Goal: Communication & Community: Participate in discussion

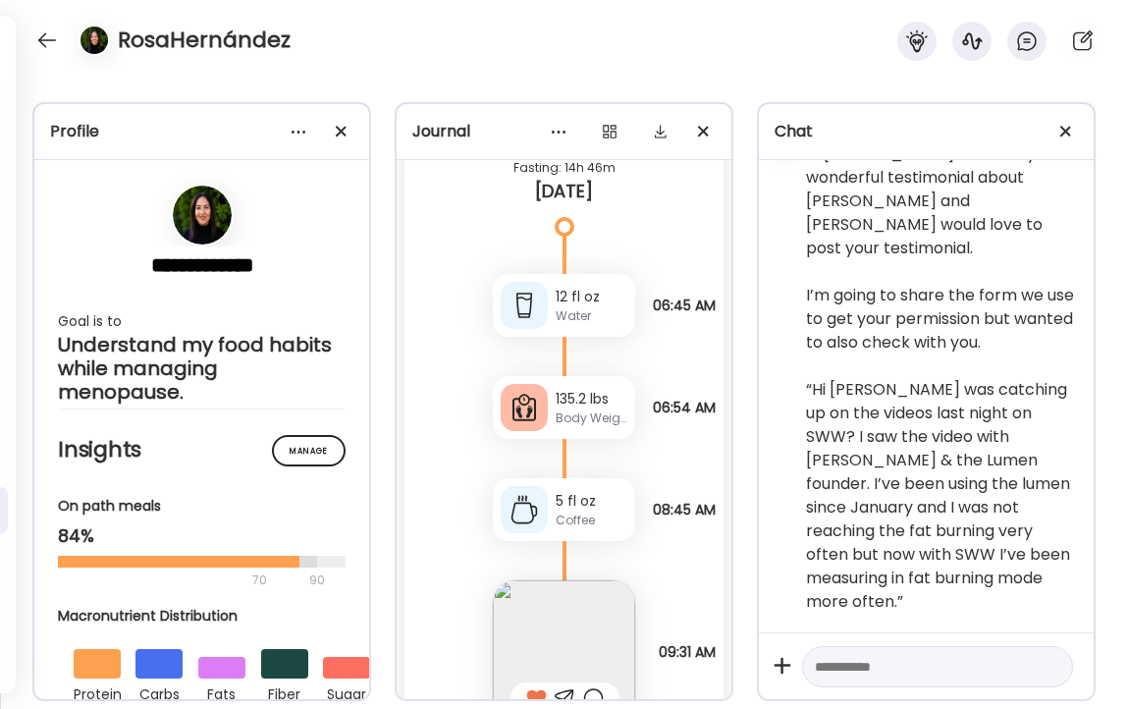
scroll to position [109, 0]
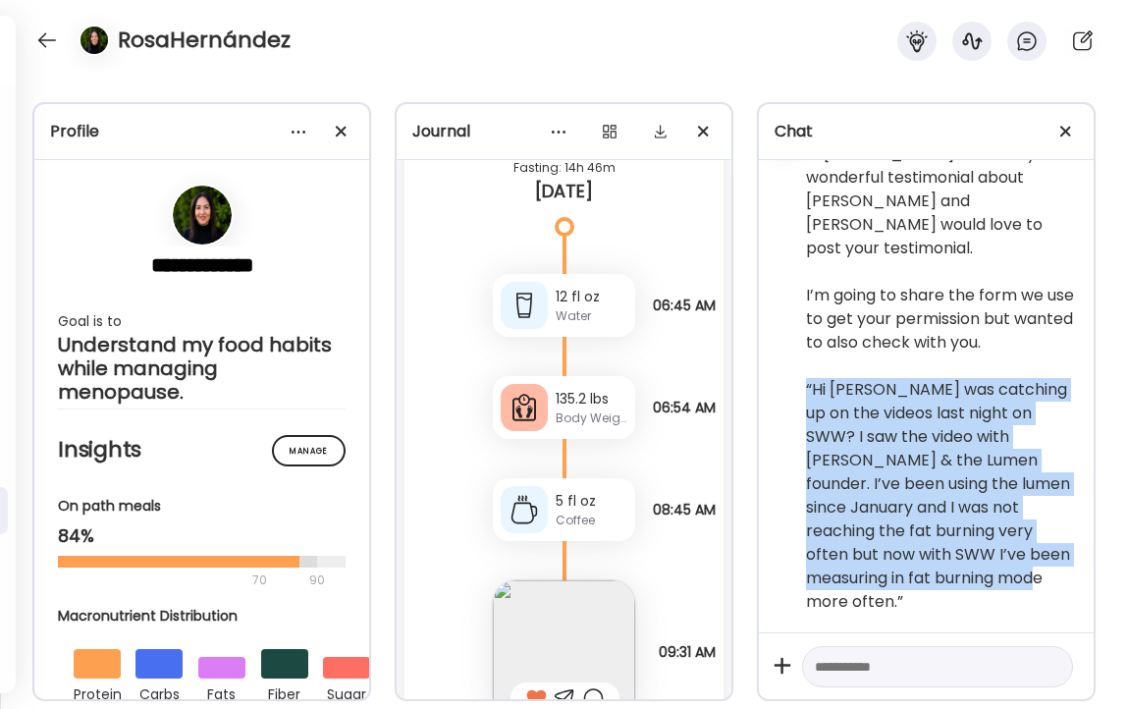
drag, startPoint x: 806, startPoint y: 409, endPoint x: 916, endPoint y: 599, distance: 219.1
click at [916, 599] on div "Hi [PERSON_NAME]. I shared your wonderful testimonial about [PERSON_NAME] and […" at bounding box center [942, 377] width 272 height 471
copy div "“Hi [PERSON_NAME] was catching up on the videos last night on SWW? I saw the vi…"
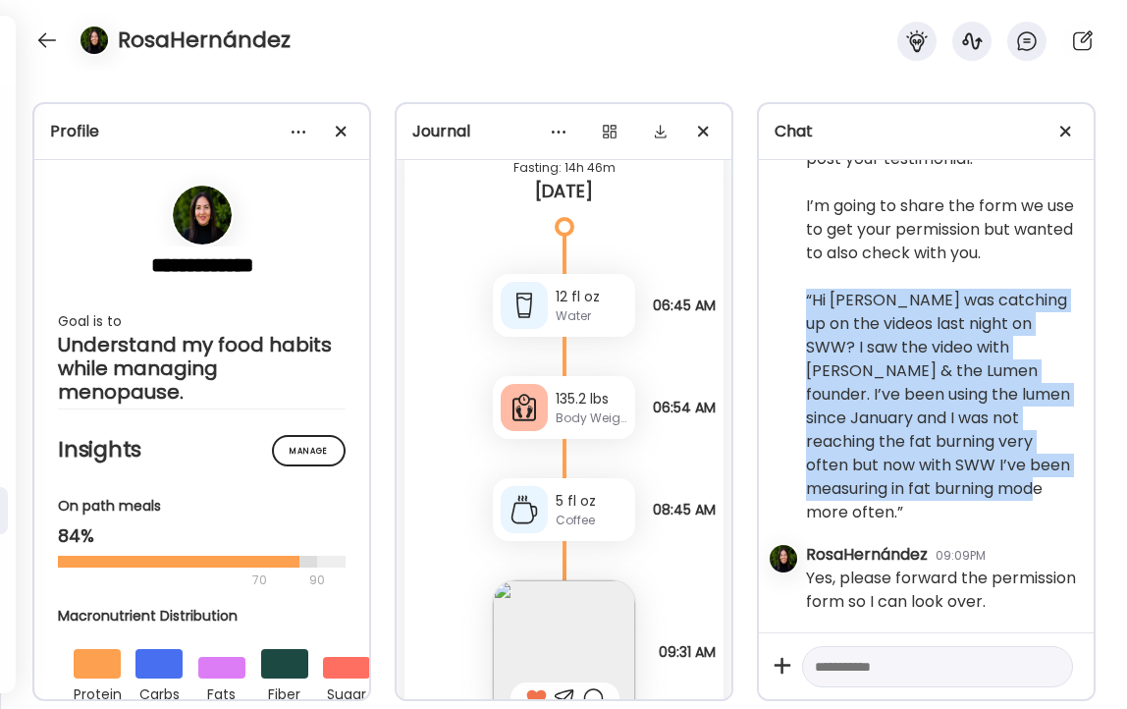
scroll to position [29410, 0]
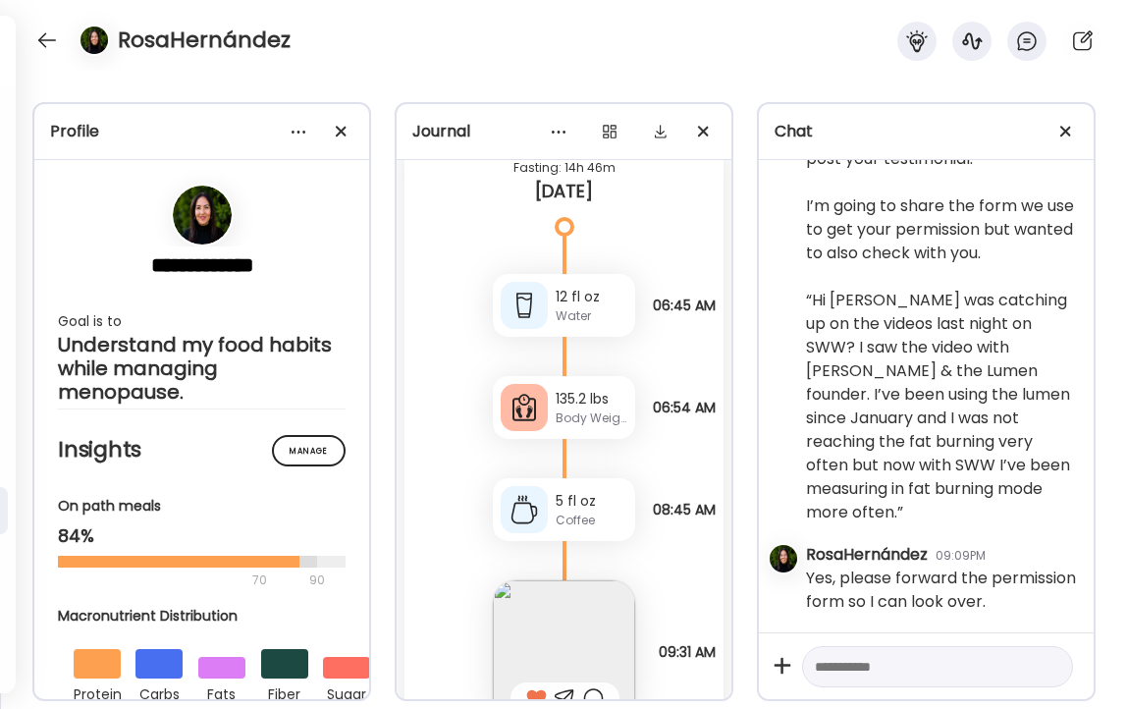
click at [920, 666] on textarea at bounding box center [920, 667] width 210 height 24
click at [826, 664] on textarea "**********" at bounding box center [920, 667] width 210 height 24
click at [930, 670] on textarea "**********" at bounding box center [920, 667] width 210 height 24
click at [998, 669] on textarea "**********" at bounding box center [920, 667] width 210 height 24
drag, startPoint x: 998, startPoint y: 669, endPoint x: 904, endPoint y: 670, distance: 94.3
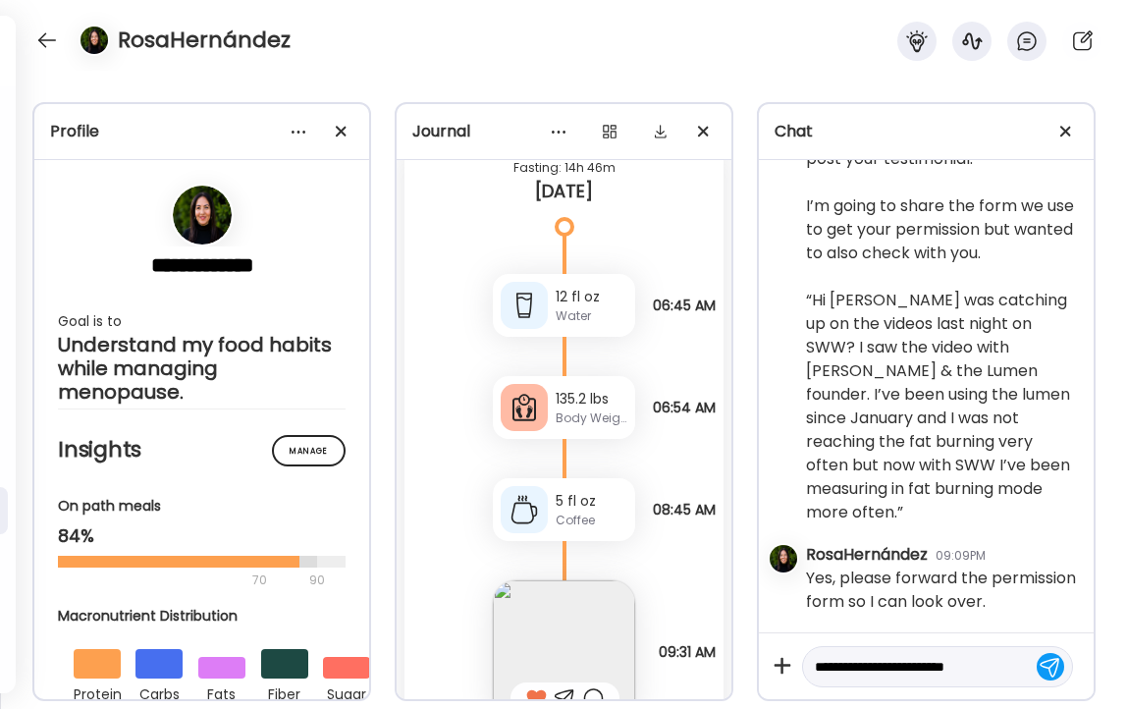
click at [904, 670] on textarea "**********" at bounding box center [920, 667] width 210 height 24
type textarea "**********"
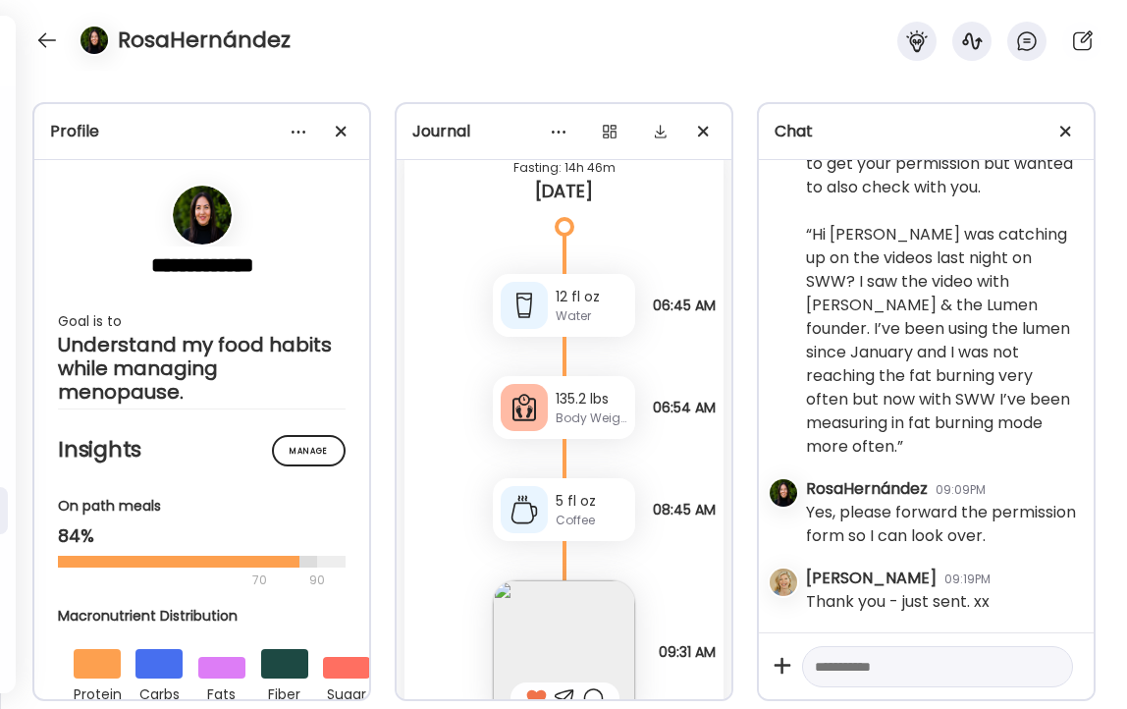
scroll to position [29475, 0]
click at [911, 666] on textarea at bounding box center [920, 667] width 210 height 24
type textarea "**********"
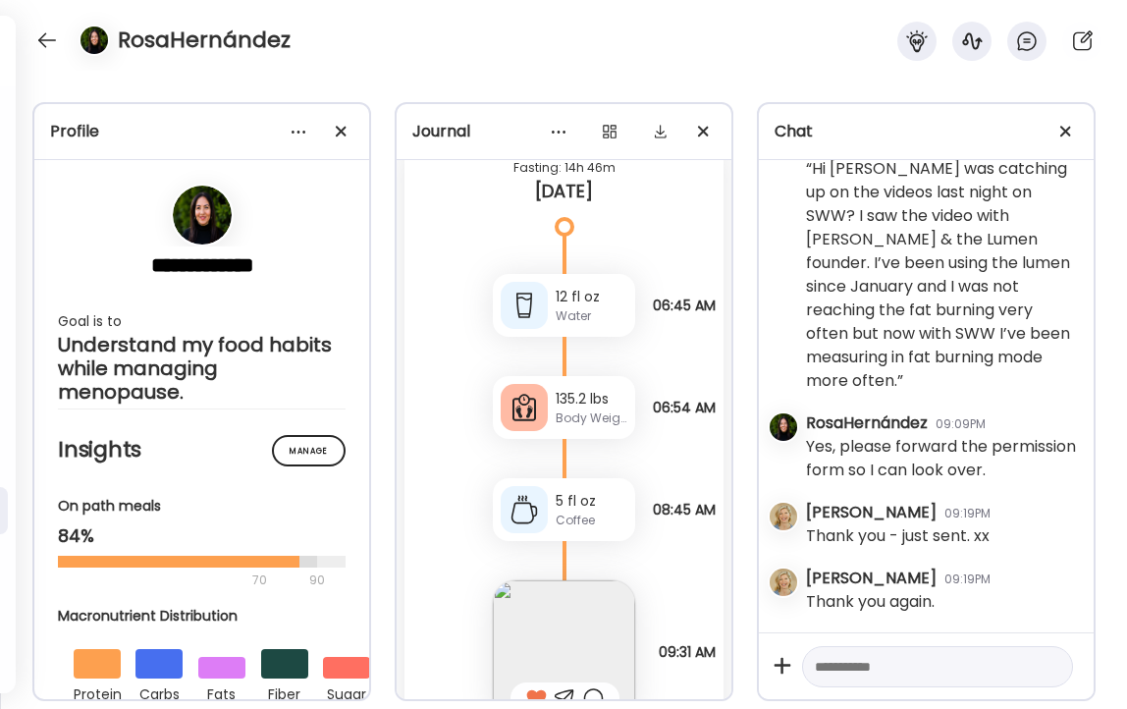
scroll to position [29542, 0]
click at [45, 37] on div at bounding box center [46, 40] width 31 height 31
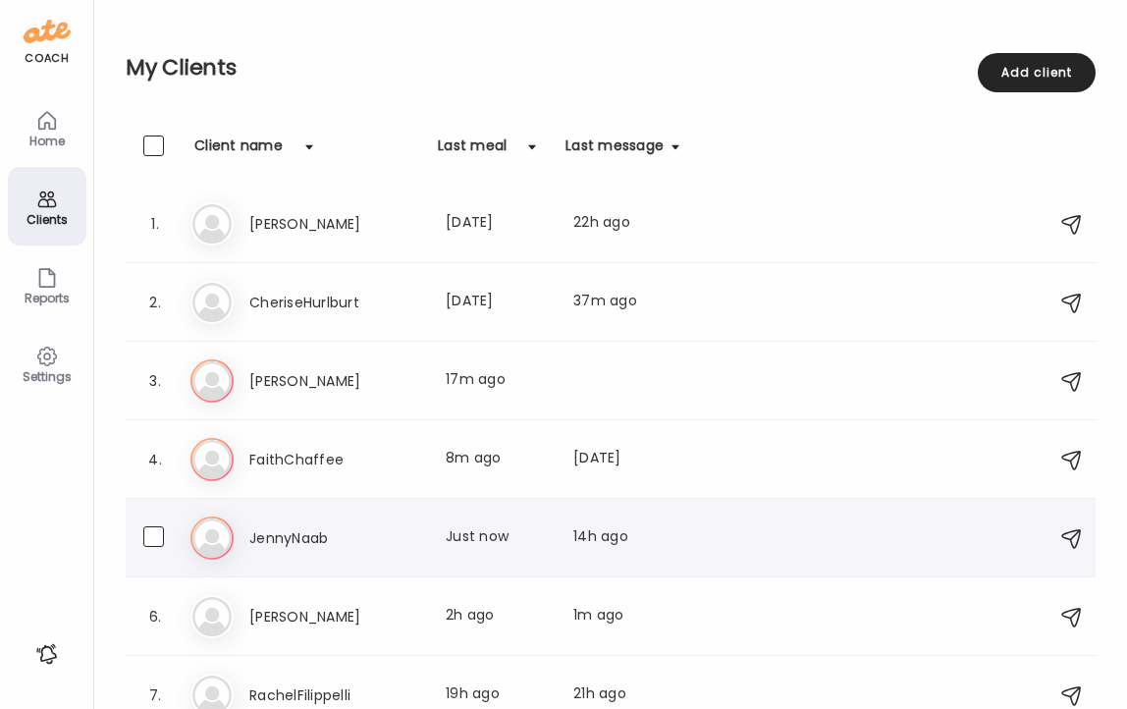
scroll to position [101, 0]
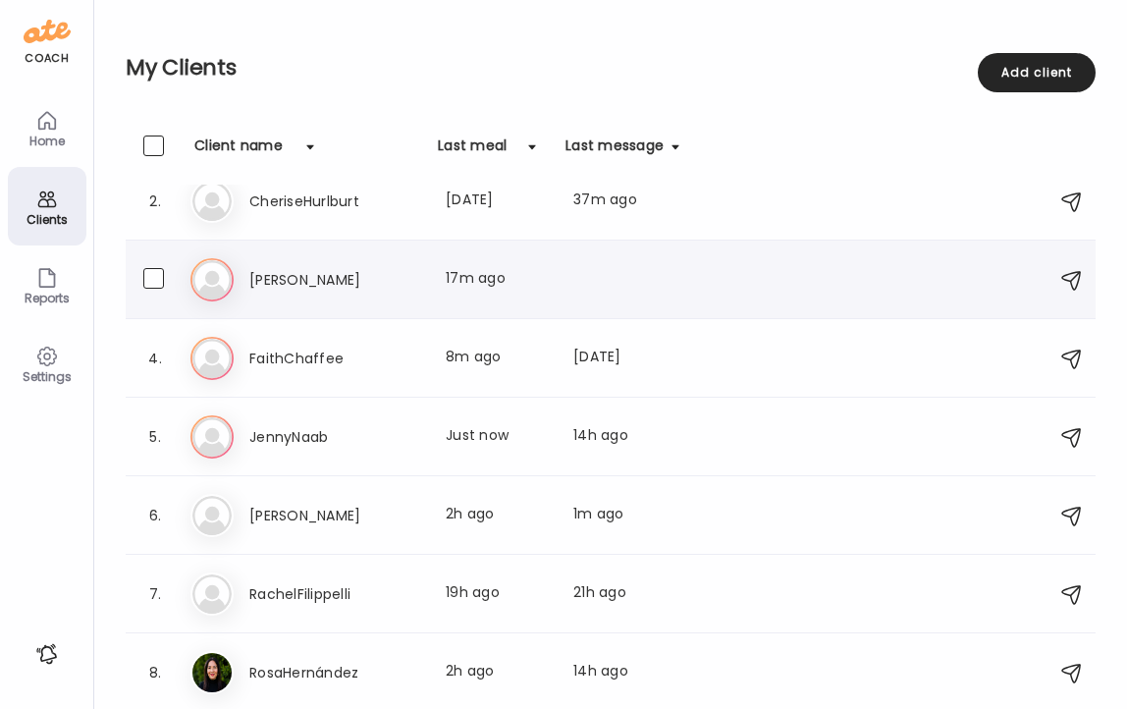
click at [273, 283] on h3 "[PERSON_NAME]" at bounding box center [335, 280] width 173 height 24
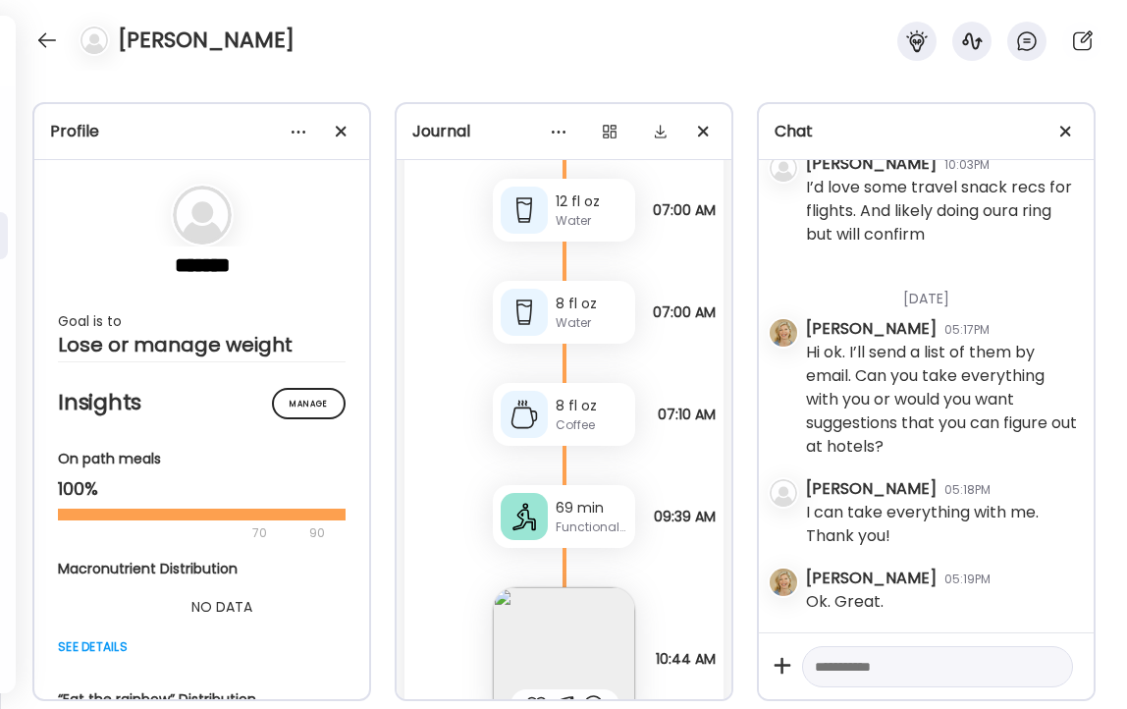
scroll to position [180, 0]
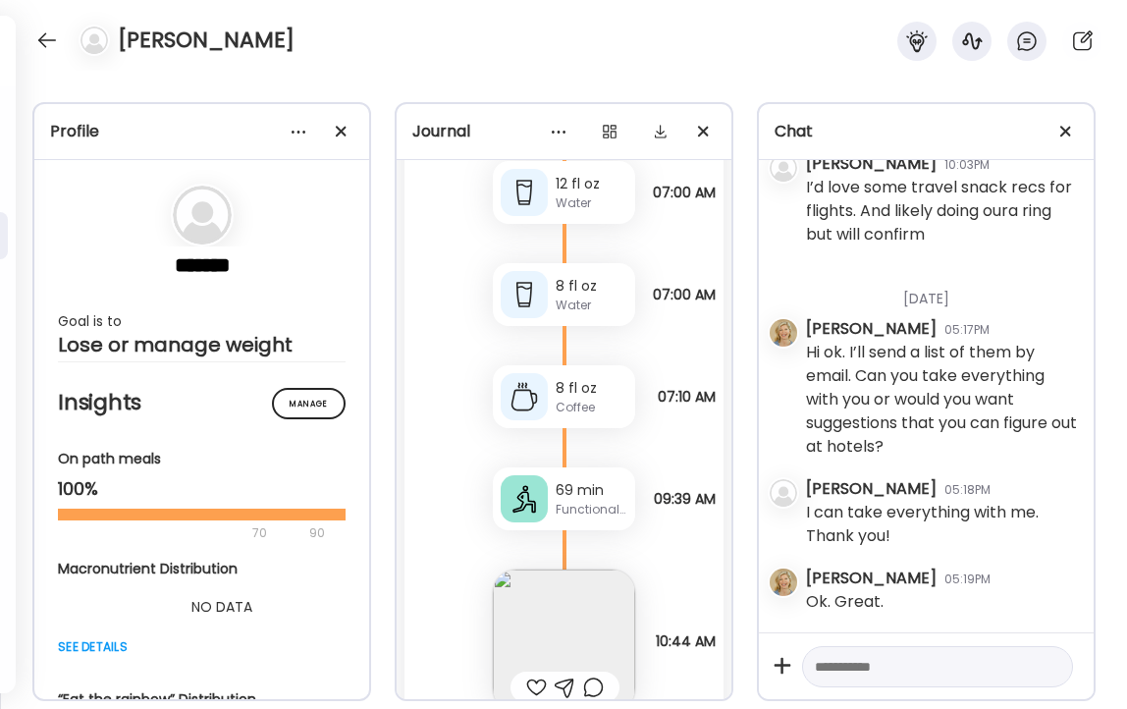
click at [587, 298] on div "Water" at bounding box center [592, 305] width 72 height 18
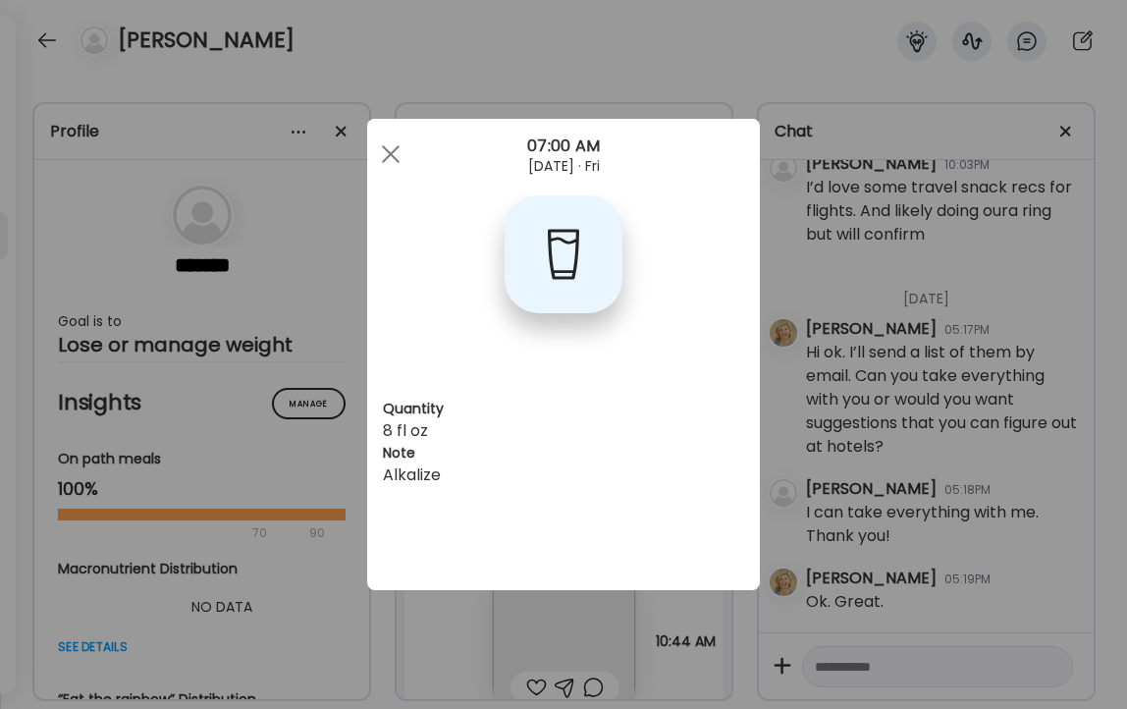
scroll to position [0, 0]
click at [385, 148] on span at bounding box center [391, 154] width 18 height 18
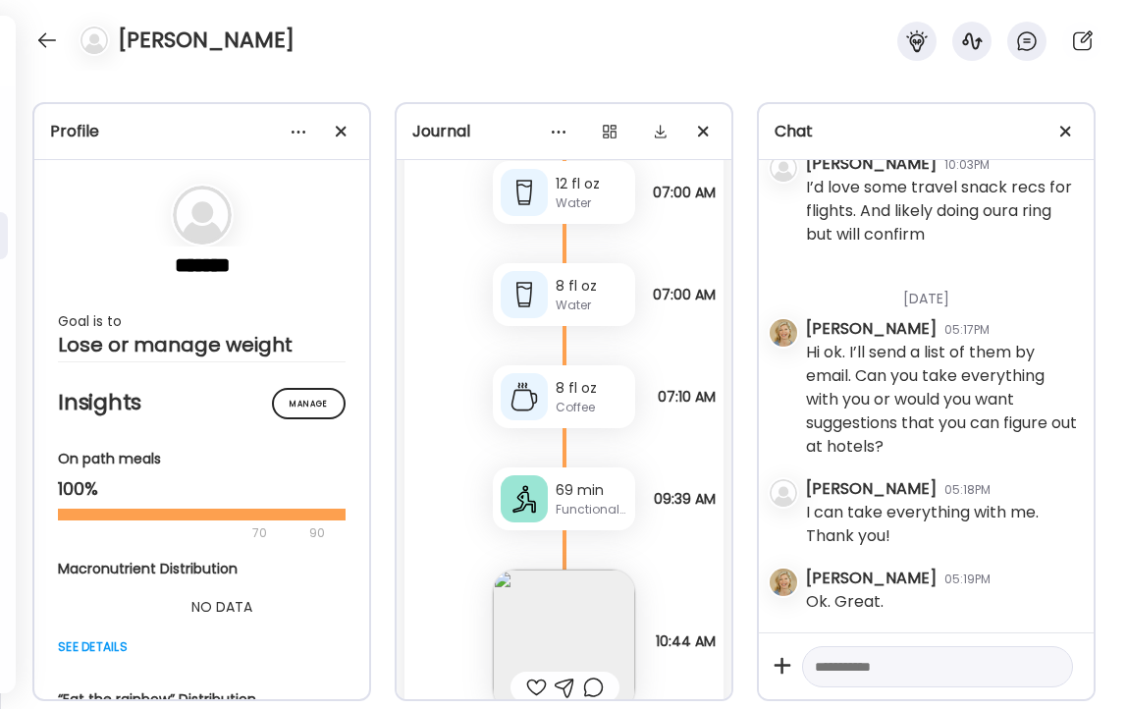
click at [587, 401] on div "Coffee" at bounding box center [592, 408] width 72 height 18
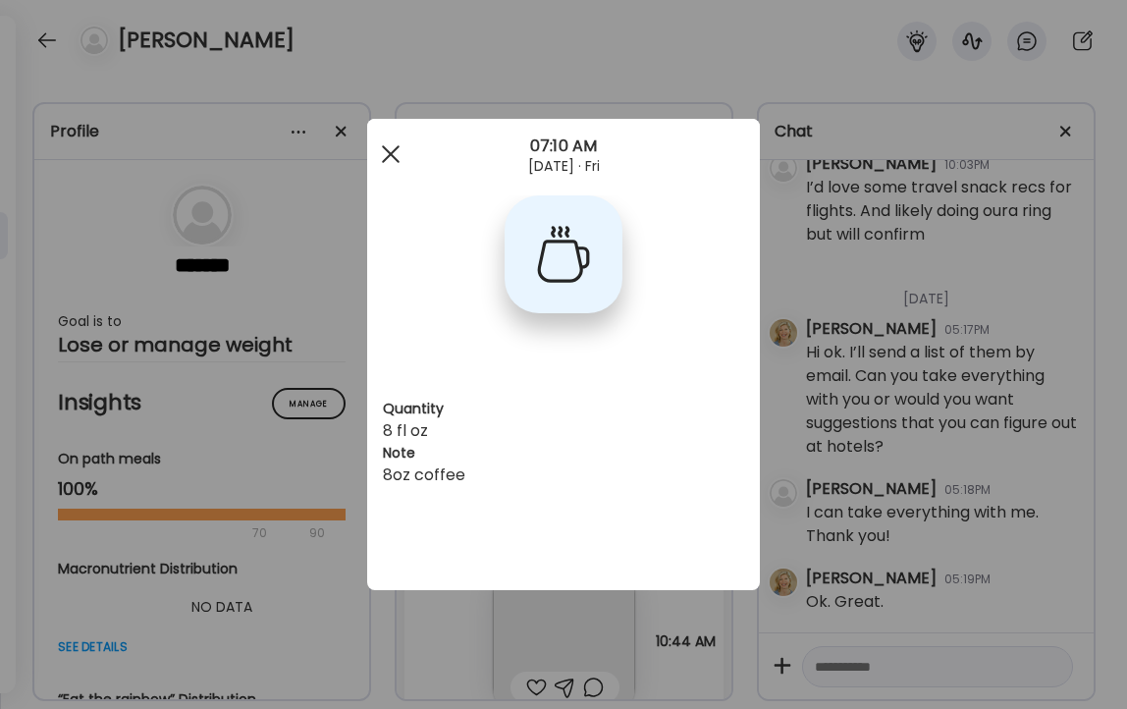
click at [392, 152] on span at bounding box center [391, 154] width 18 height 18
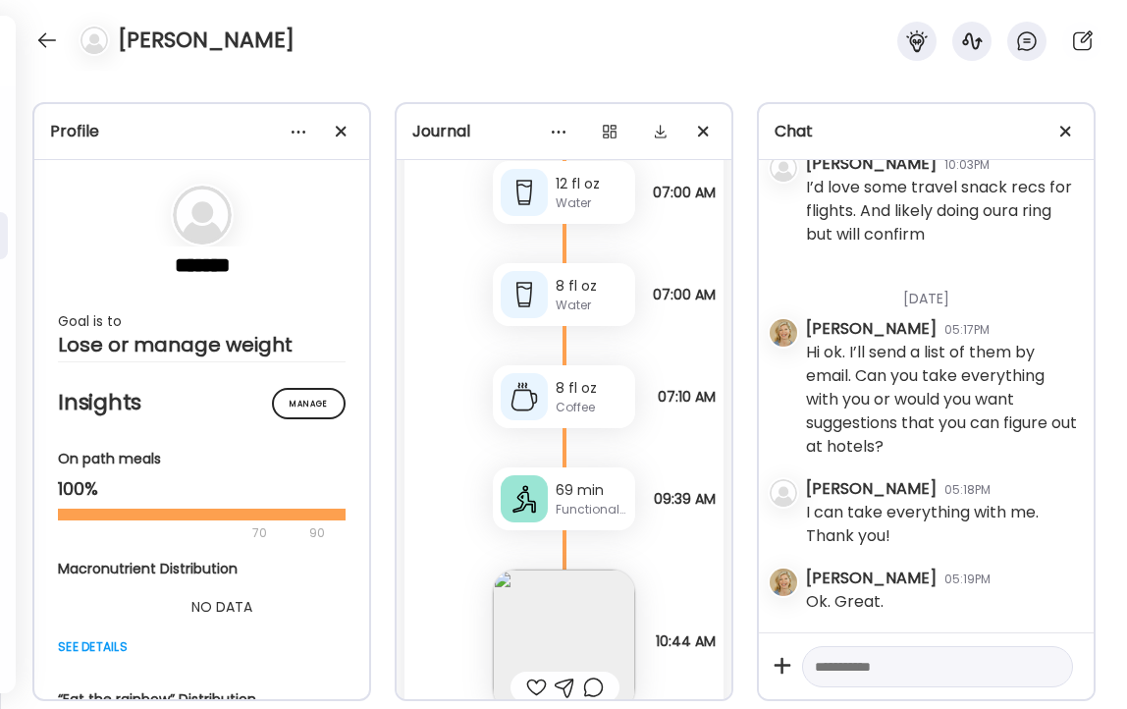
click at [591, 494] on div "69 min" at bounding box center [592, 490] width 72 height 21
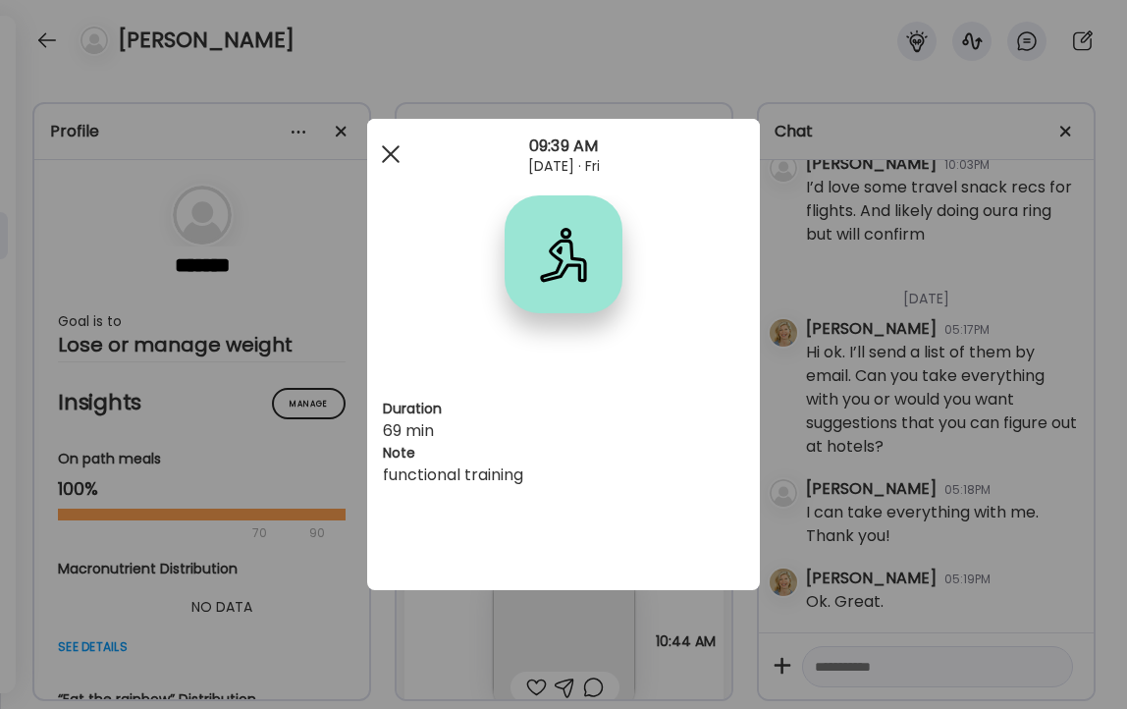
click at [392, 153] on div at bounding box center [390, 153] width 39 height 39
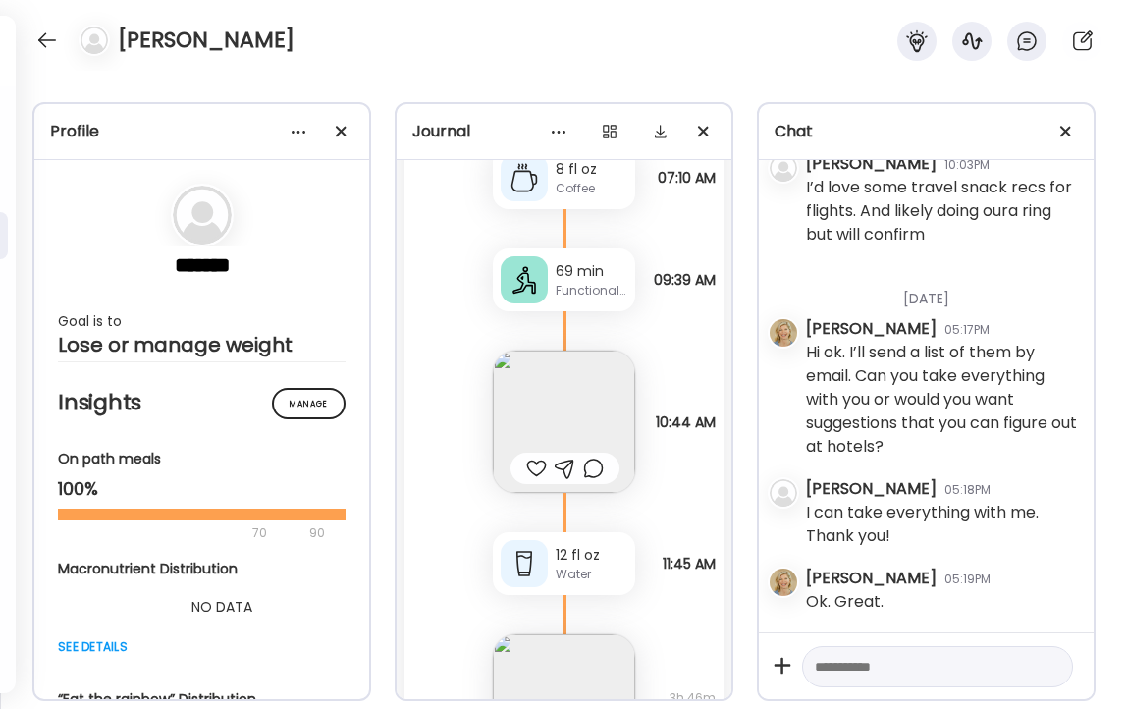
scroll to position [404, 0]
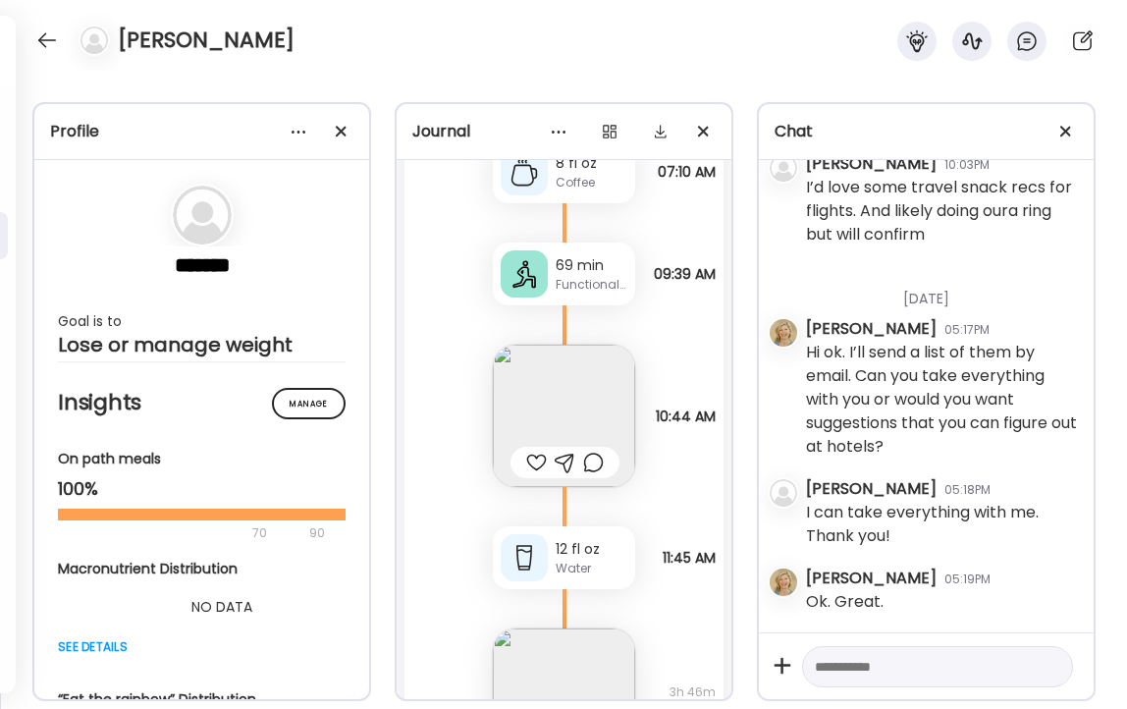
click at [548, 406] on img at bounding box center [564, 416] width 142 height 142
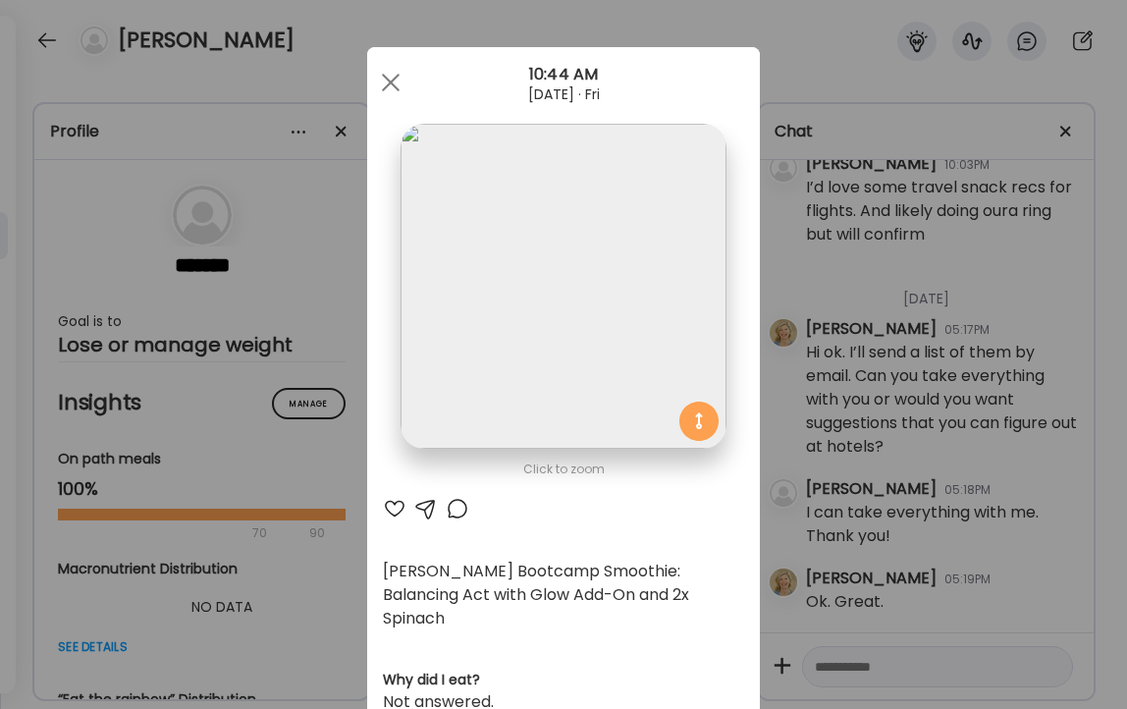
click at [394, 506] on div at bounding box center [395, 509] width 24 height 24
click at [390, 81] on span at bounding box center [391, 83] width 18 height 18
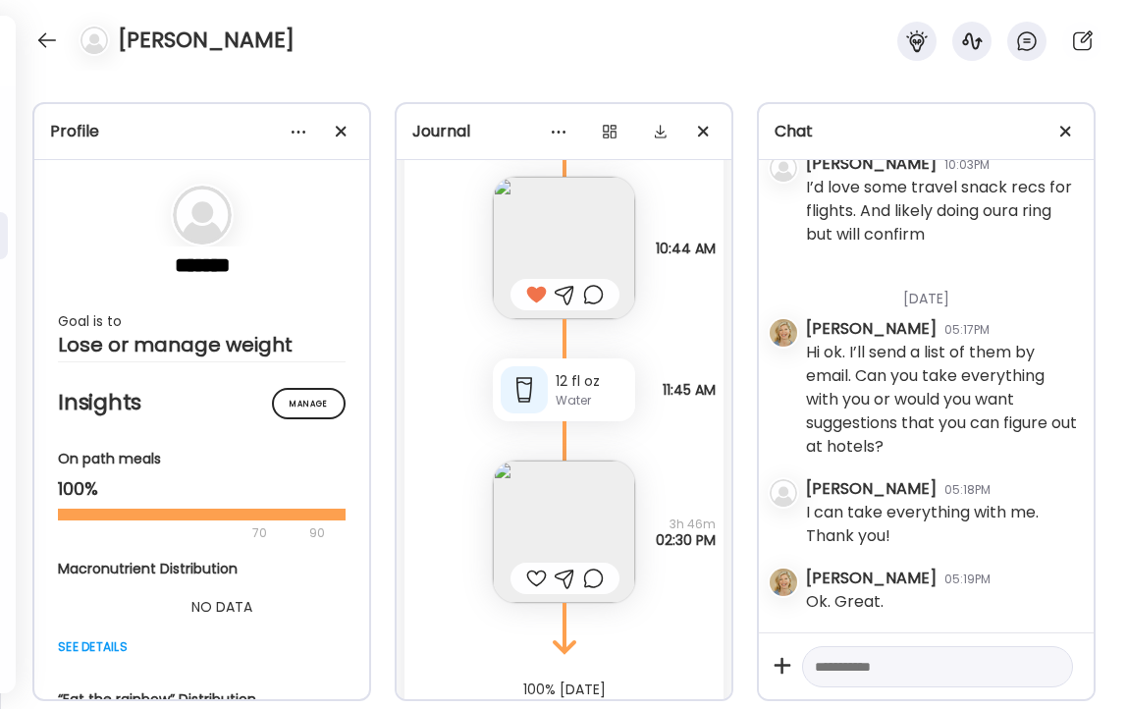
scroll to position [617, 0]
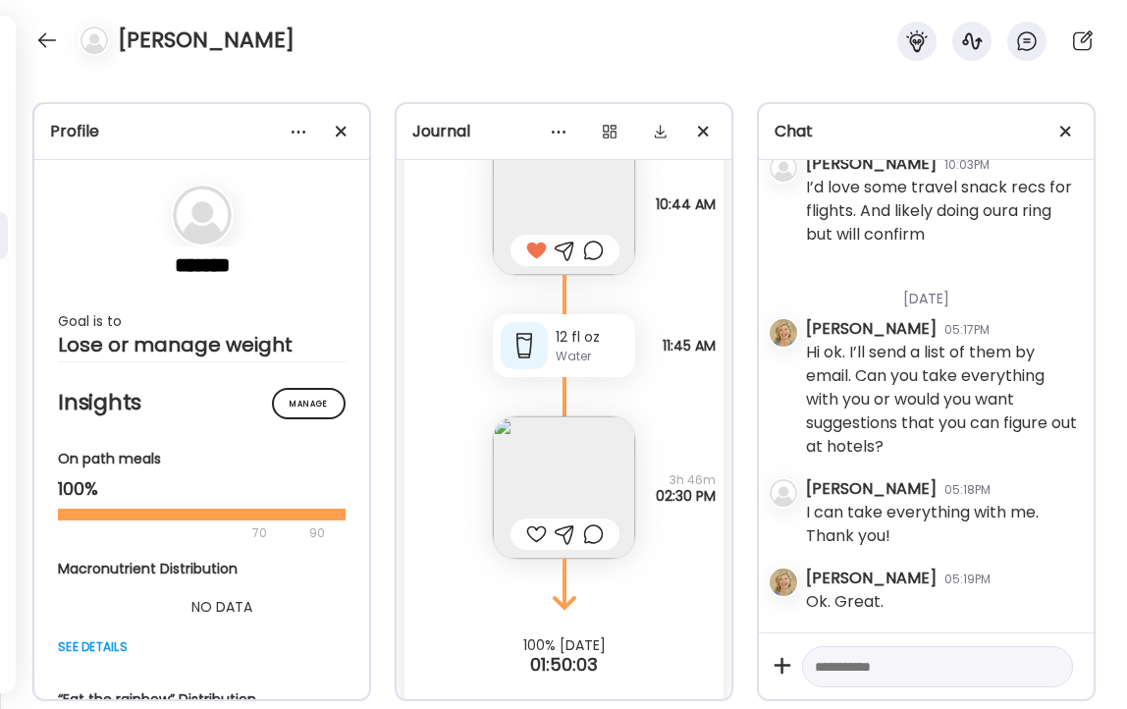
click at [567, 348] on div "Water" at bounding box center [592, 357] width 72 height 18
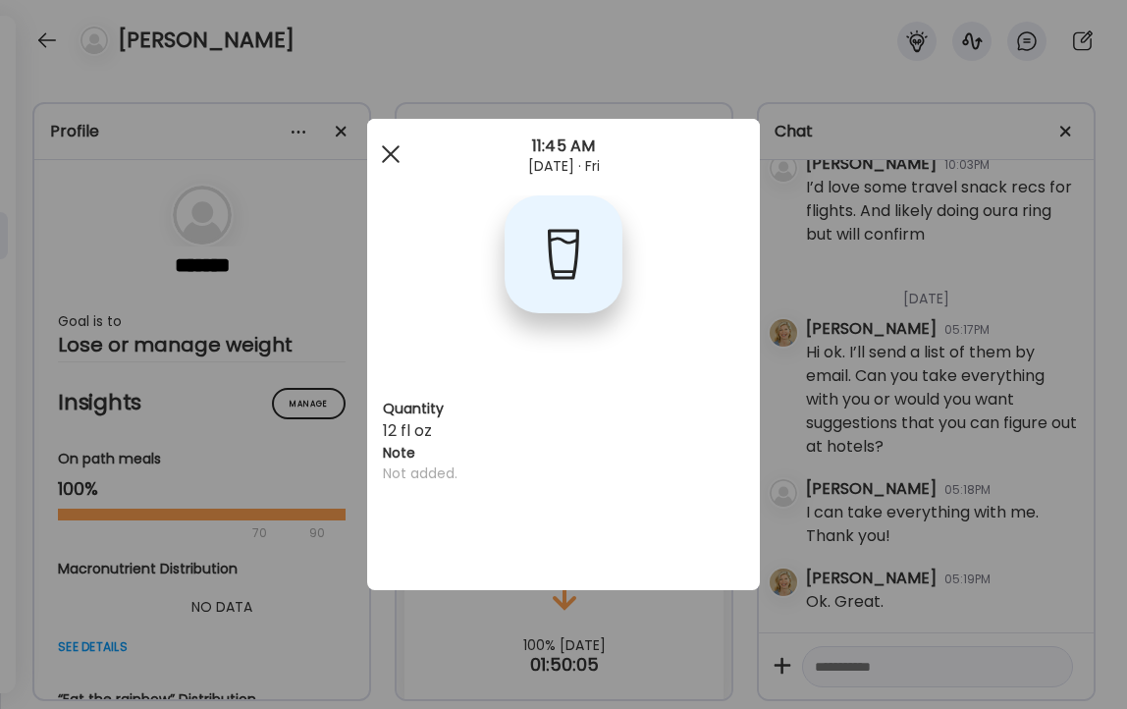
click at [396, 162] on div at bounding box center [390, 153] width 39 height 39
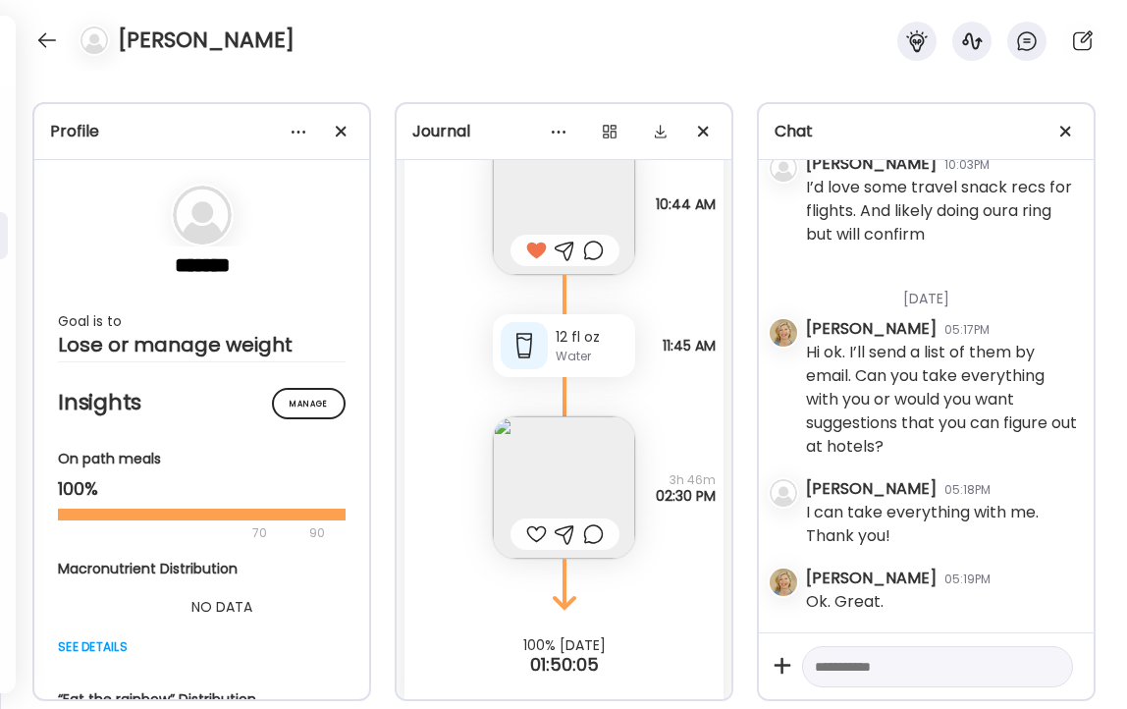
click at [571, 477] on img at bounding box center [564, 487] width 142 height 142
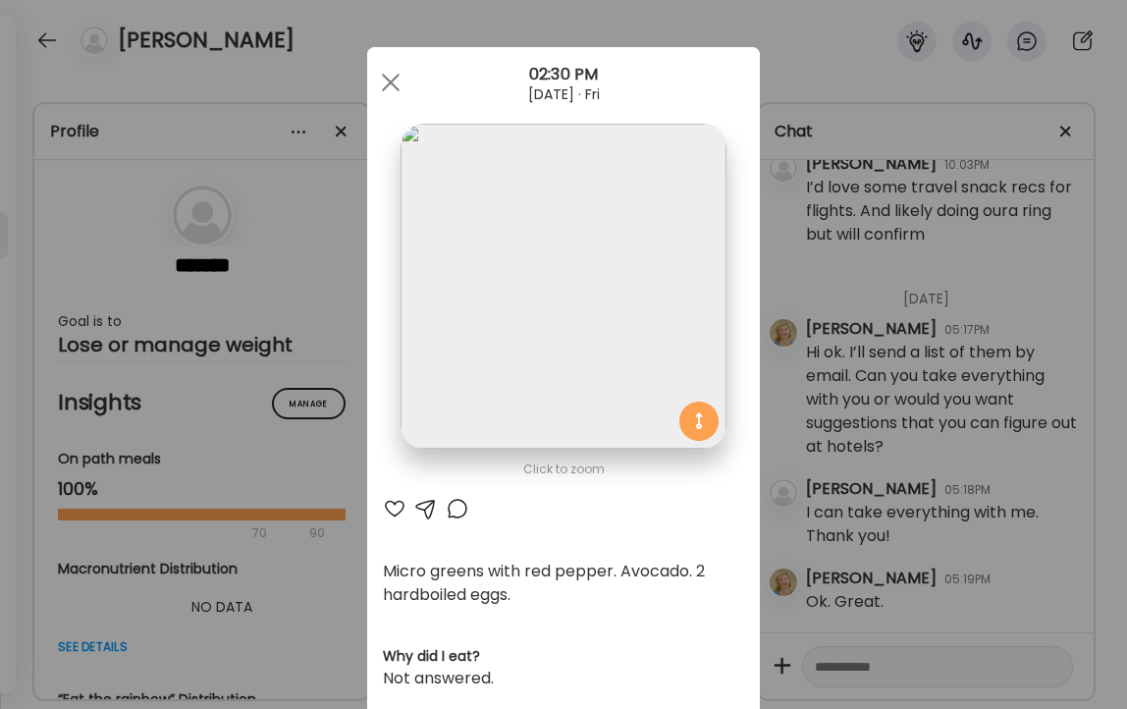
click at [392, 507] on div at bounding box center [395, 509] width 24 height 24
click at [385, 82] on div at bounding box center [390, 82] width 39 height 39
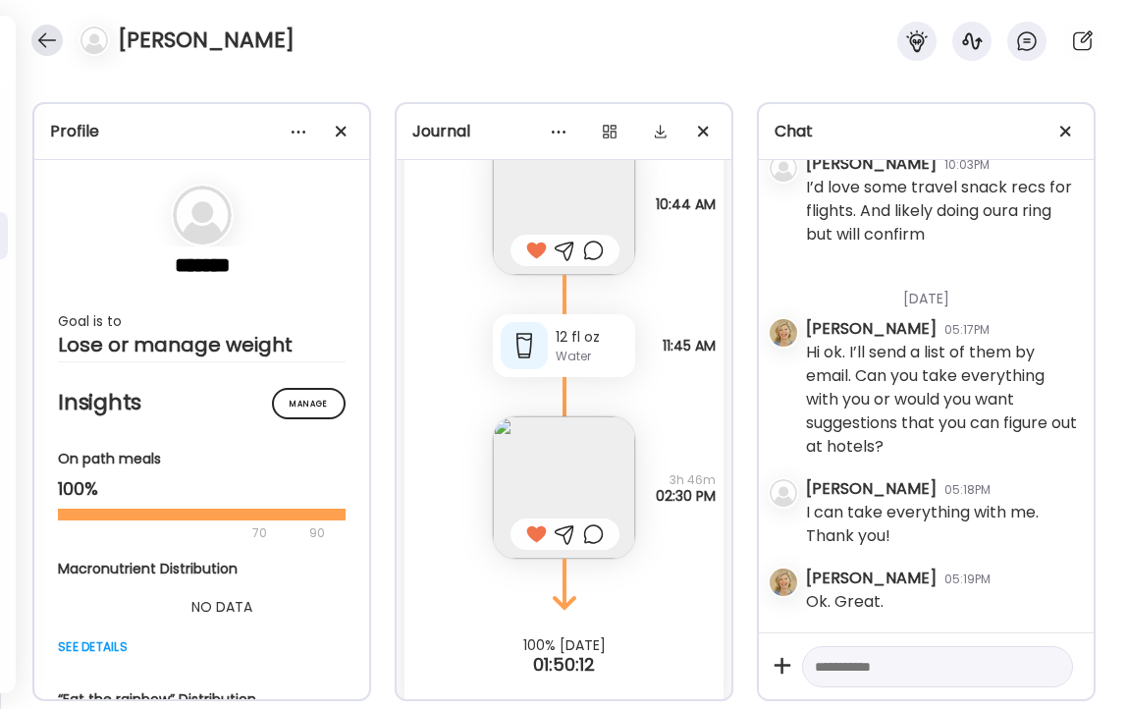
click at [49, 41] on div at bounding box center [46, 40] width 31 height 31
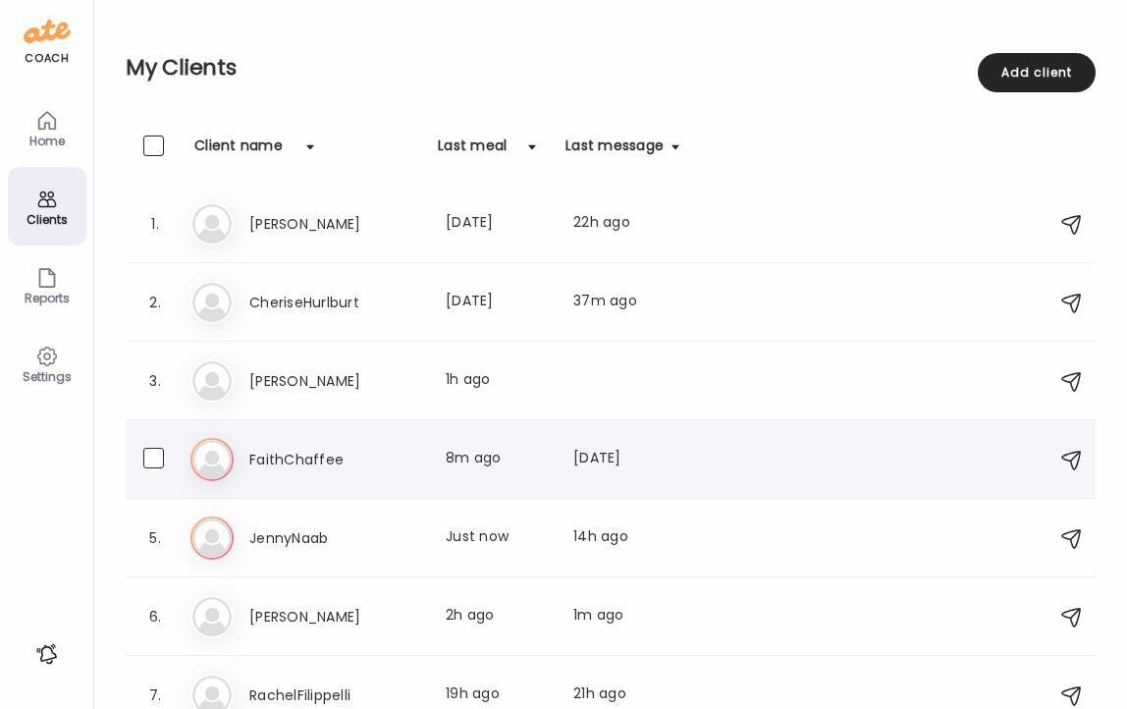
click at [271, 456] on h3 "FaithChaffee" at bounding box center [335, 460] width 173 height 24
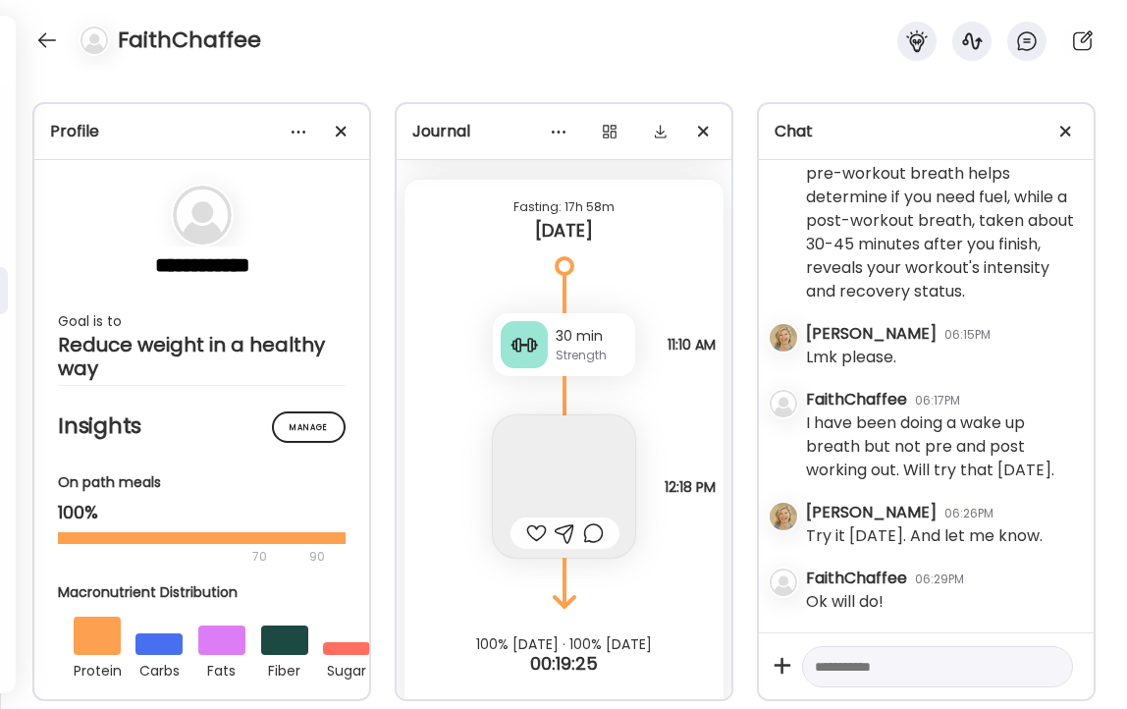
scroll to position [7259, 0]
click at [563, 452] on img at bounding box center [564, 486] width 142 height 142
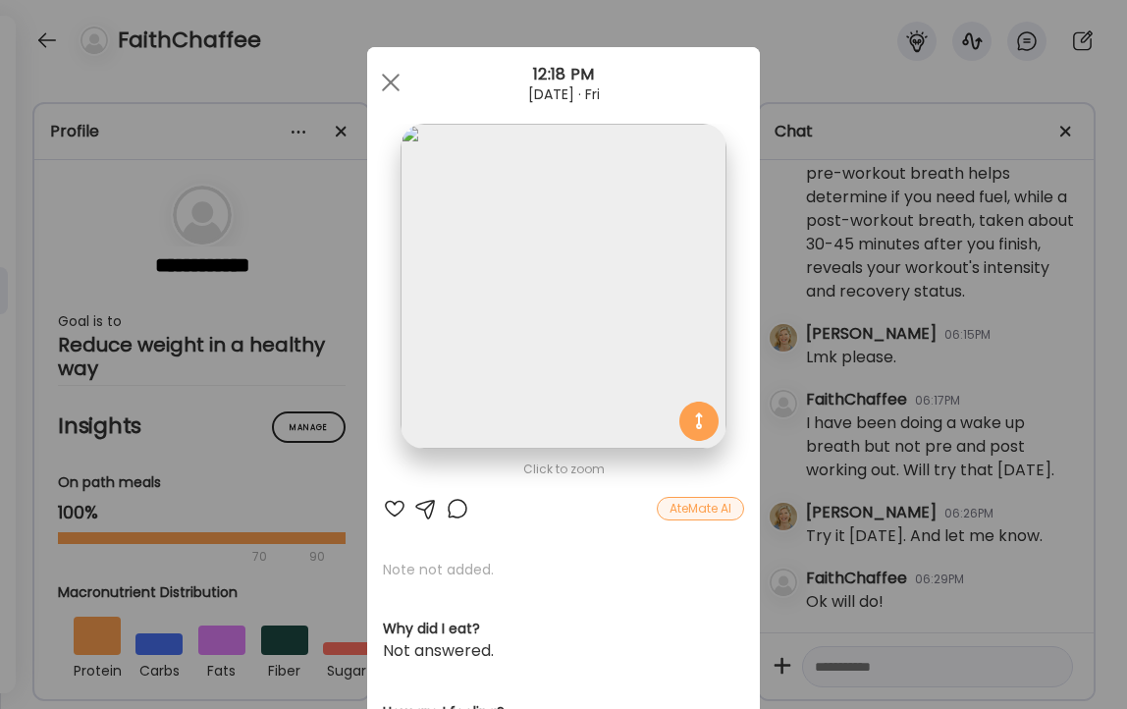
click at [393, 508] on div at bounding box center [395, 509] width 24 height 24
click at [387, 74] on div at bounding box center [390, 82] width 39 height 39
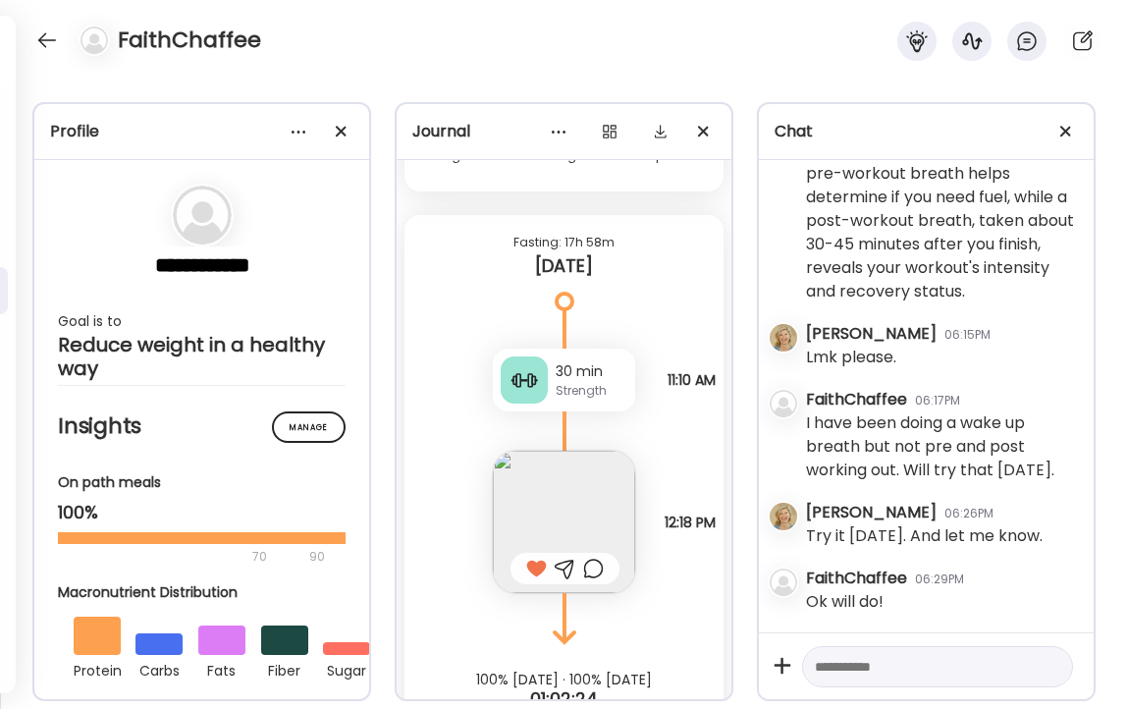
scroll to position [13340, 0]
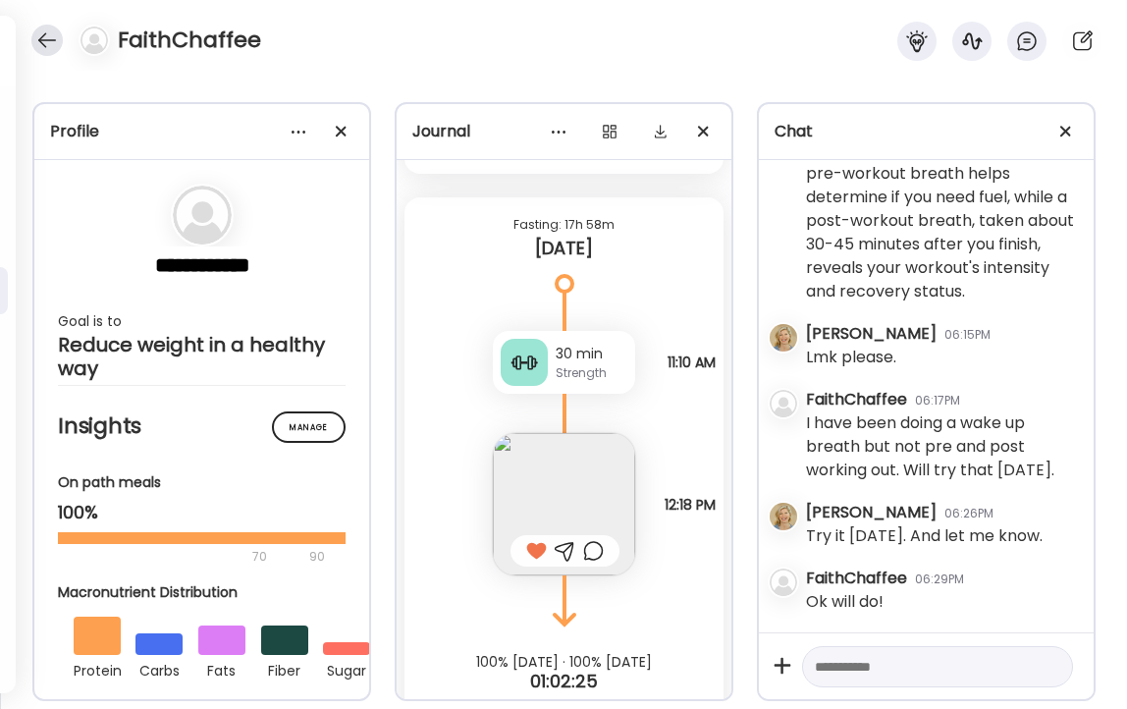
click at [42, 37] on div at bounding box center [46, 40] width 31 height 31
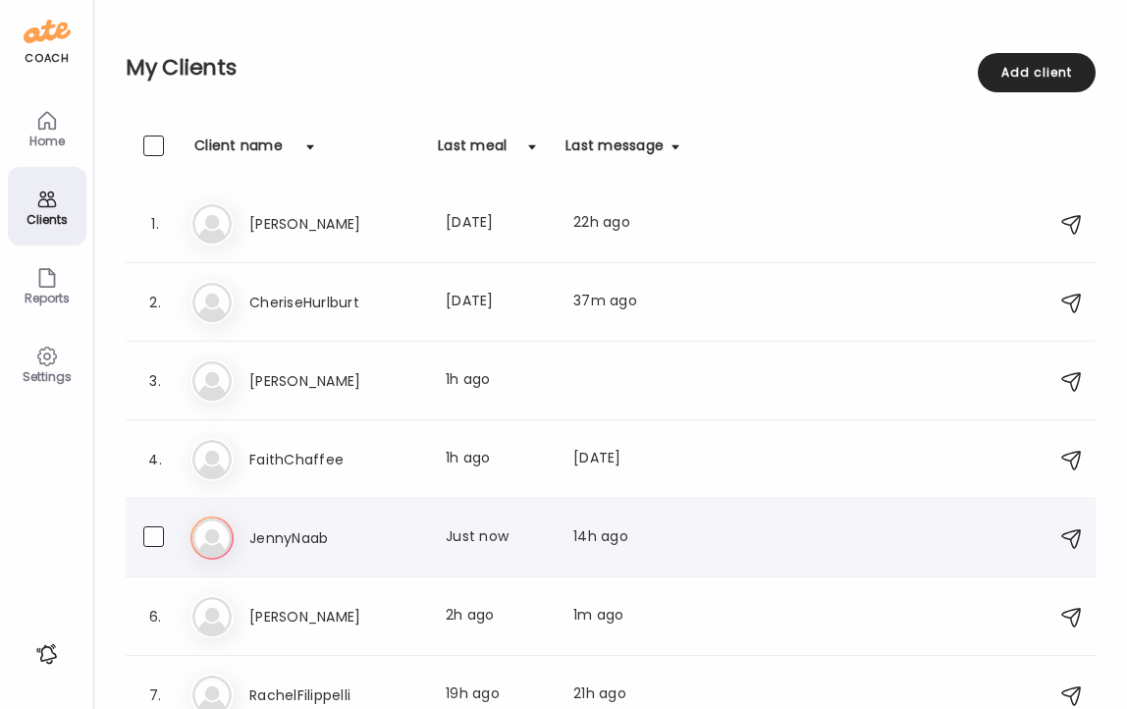
click at [279, 526] on h3 "JennyNaab" at bounding box center [335, 538] width 173 height 24
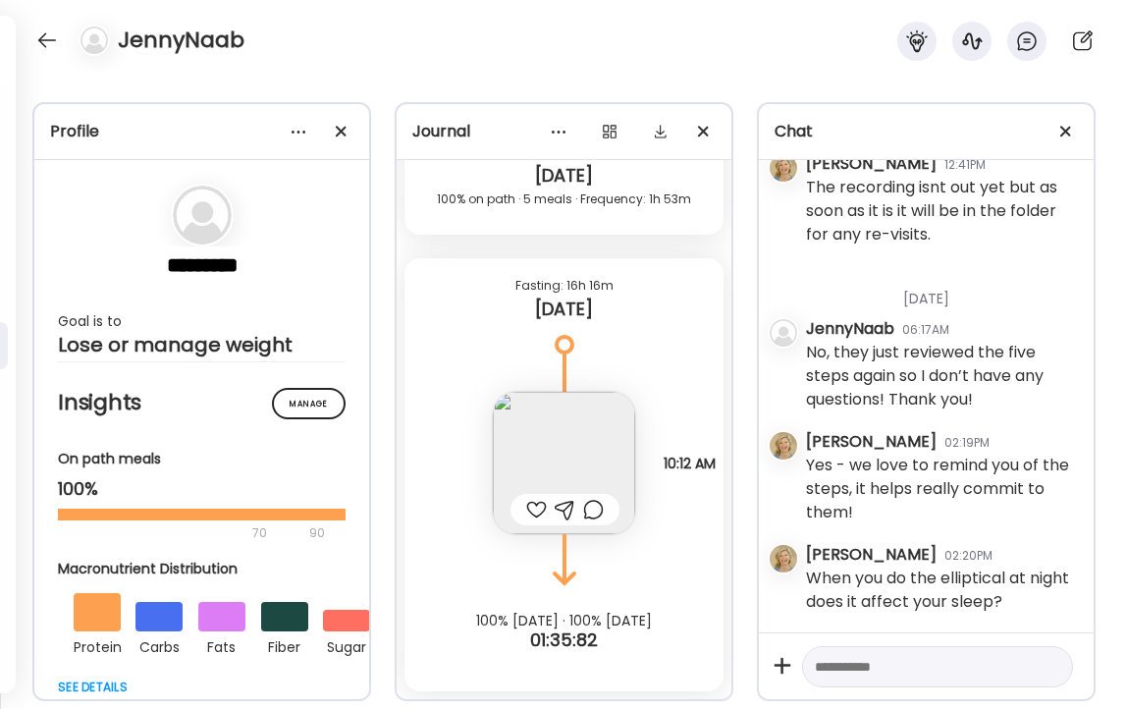
scroll to position [12382, 0]
click at [545, 442] on img at bounding box center [564, 463] width 142 height 142
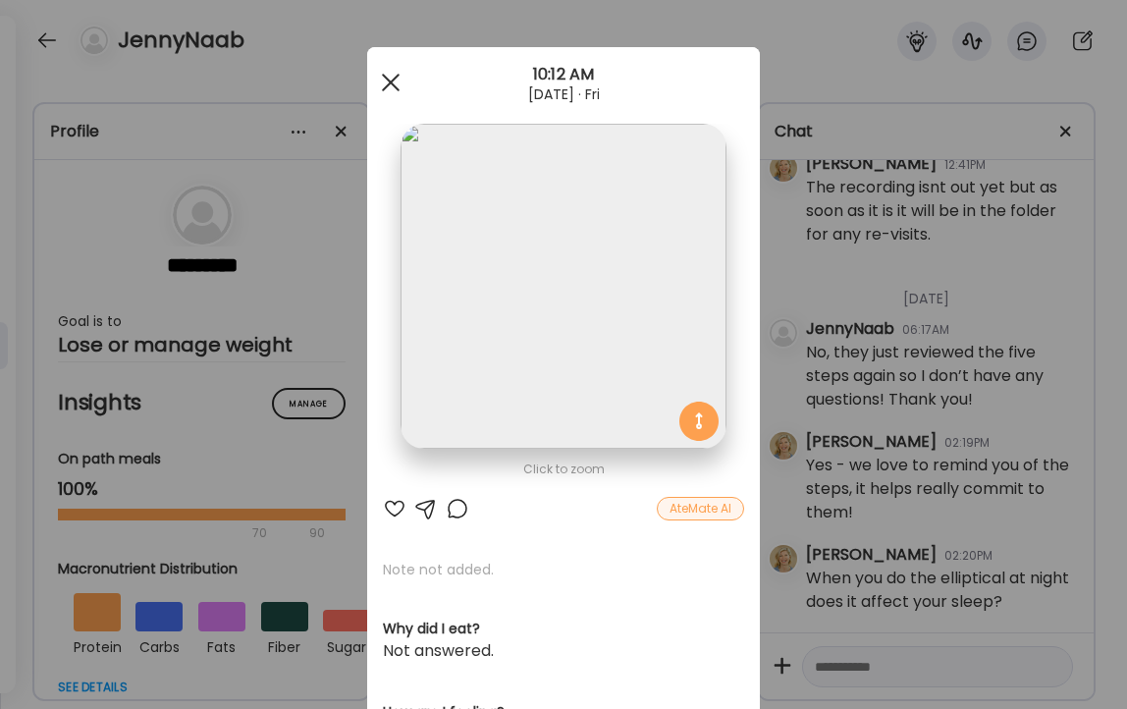
click at [385, 80] on div at bounding box center [390, 82] width 39 height 39
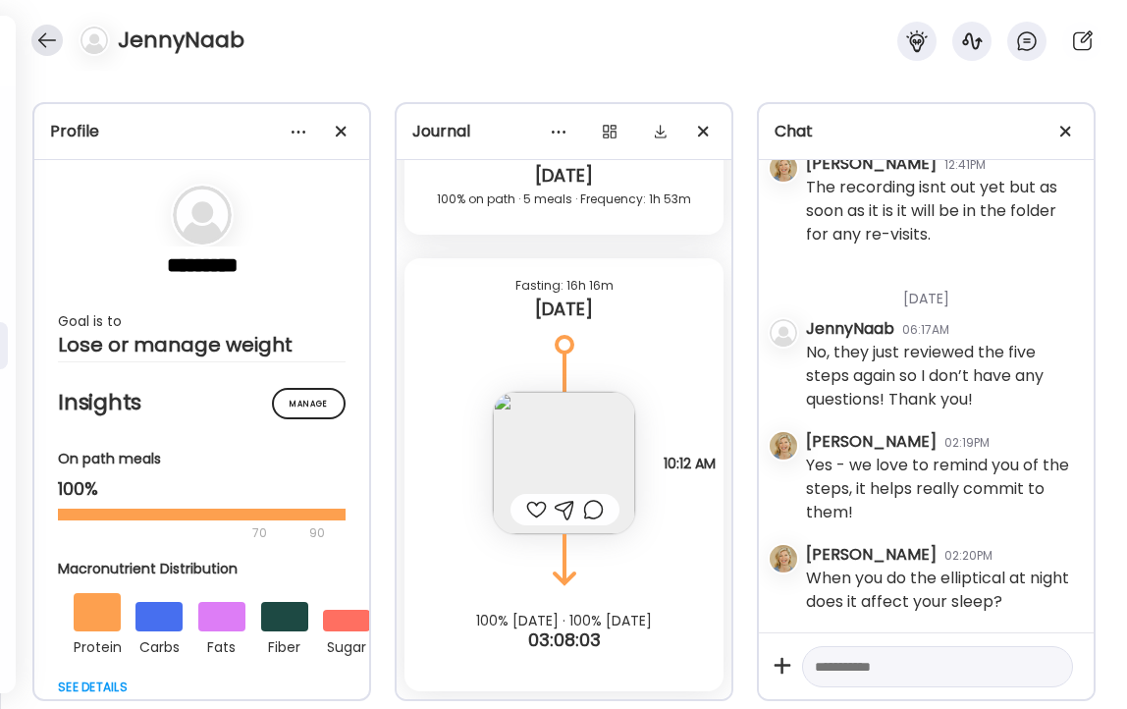
click at [50, 35] on div at bounding box center [46, 40] width 31 height 31
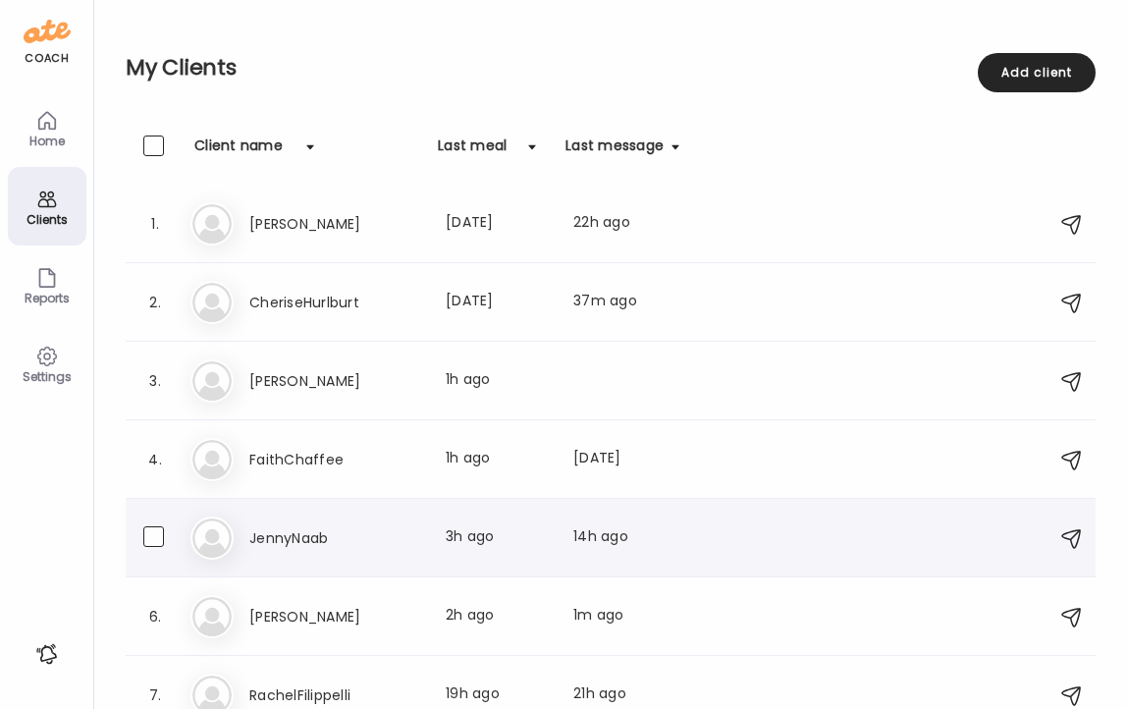
scroll to position [101, 0]
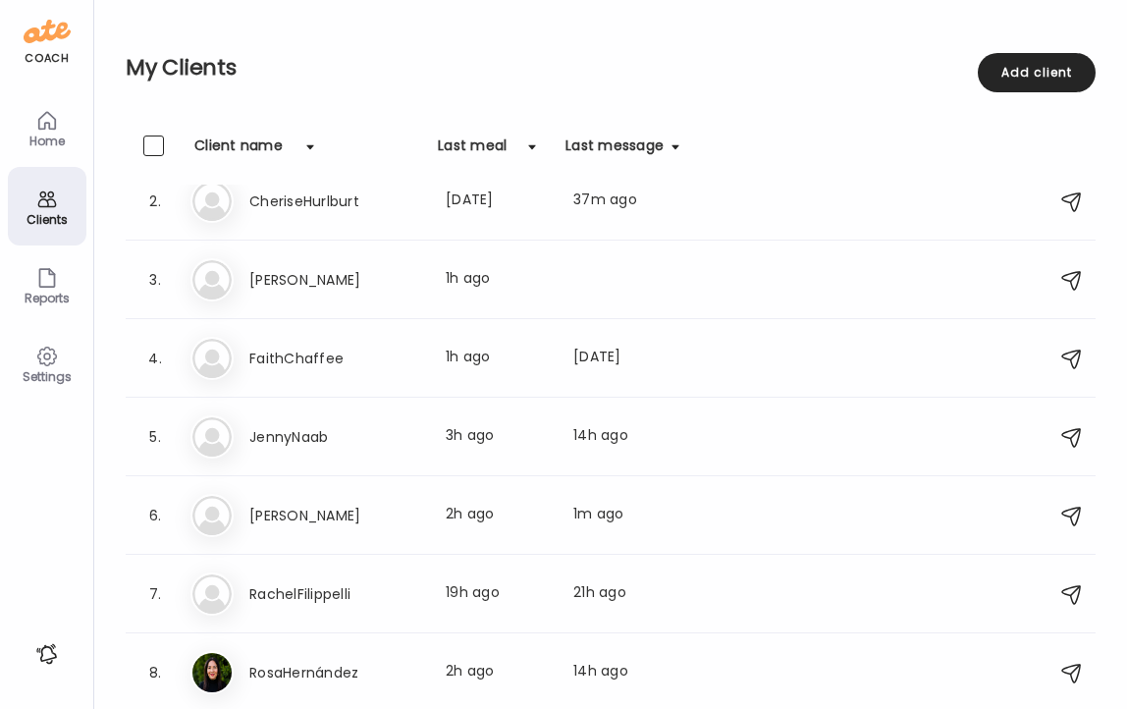
click at [49, 121] on icon at bounding box center [47, 121] width 24 height 24
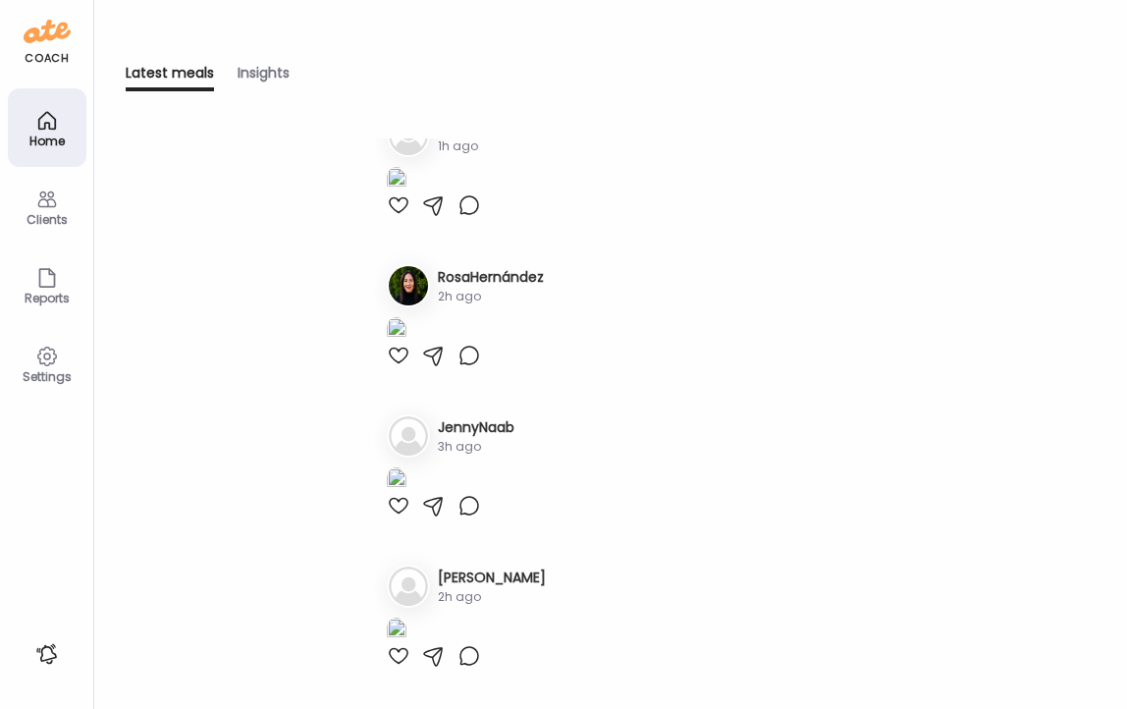
scroll to position [205, 0]
